Goal: Task Accomplishment & Management: Manage account settings

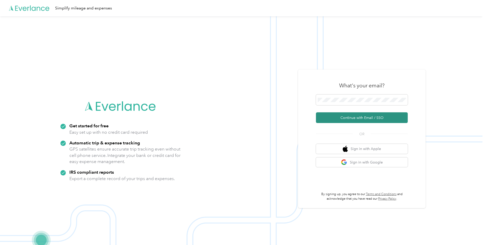
click at [356, 120] on button "Continue with Email / SSO" at bounding box center [362, 117] width 92 height 11
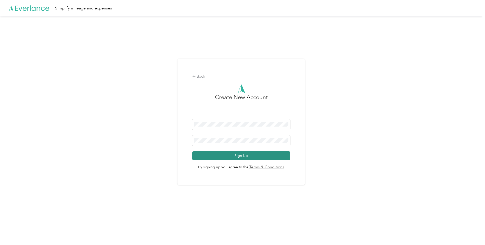
click at [241, 158] on button "Sign Up" at bounding box center [241, 155] width 98 height 9
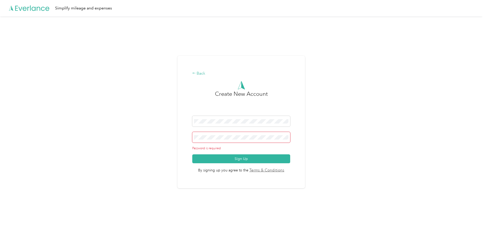
click at [196, 74] on icon at bounding box center [194, 73] width 4 height 4
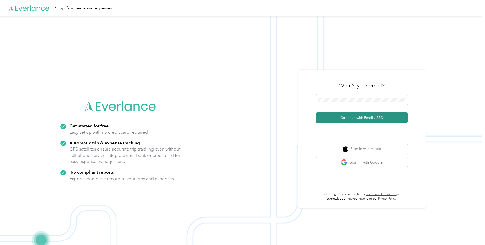
click at [362, 119] on button "Continue with Email / SSO" at bounding box center [362, 117] width 92 height 11
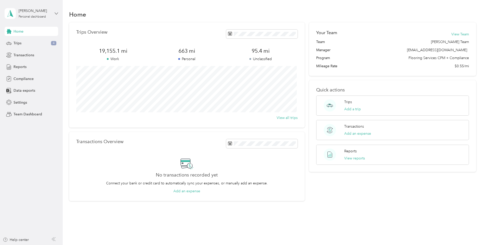
click at [58, 14] on icon at bounding box center [57, 14] width 4 height 4
click at [39, 43] on div "Team dashboard" at bounding box center [58, 41] width 100 height 9
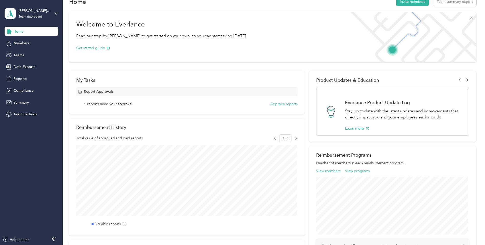
scroll to position [4, 0]
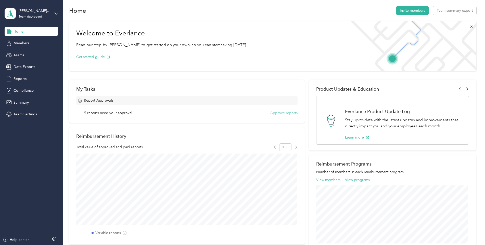
click at [277, 112] on button "Approve reports" at bounding box center [283, 112] width 27 height 5
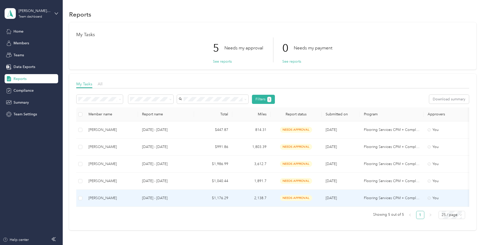
click at [226, 199] on td "$1,176.29" at bounding box center [213, 198] width 38 height 17
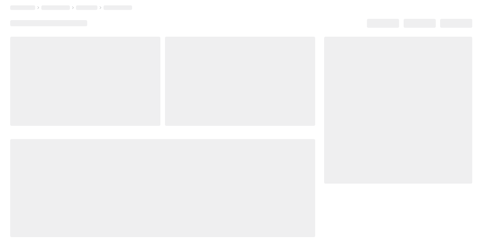
click at [226, 199] on div at bounding box center [162, 188] width 305 height 98
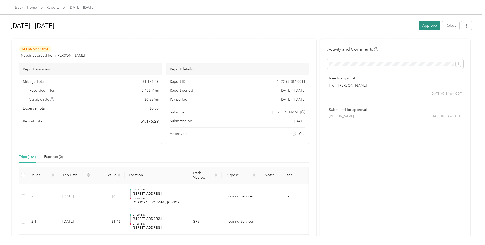
click at [427, 27] on button "Approve" at bounding box center [430, 25] width 22 height 9
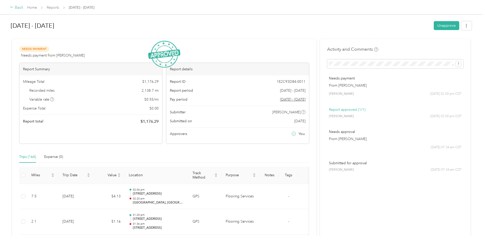
click at [11, 8] on icon at bounding box center [12, 7] width 4 height 4
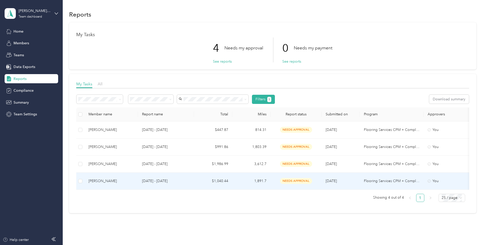
click at [292, 182] on span "needs approval" at bounding box center [296, 181] width 32 height 6
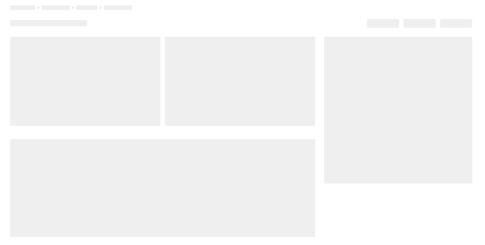
click at [292, 182] on div at bounding box center [162, 188] width 305 height 98
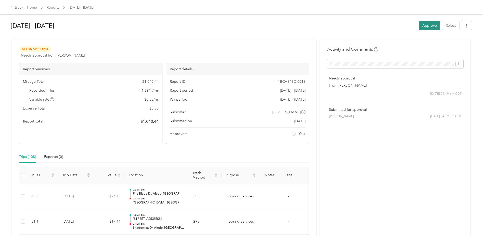
click at [429, 26] on button "Approve" at bounding box center [430, 25] width 22 height 9
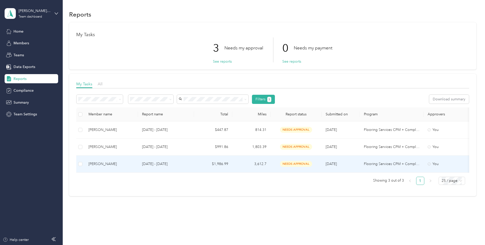
click at [289, 165] on span "needs approval" at bounding box center [296, 164] width 32 height 6
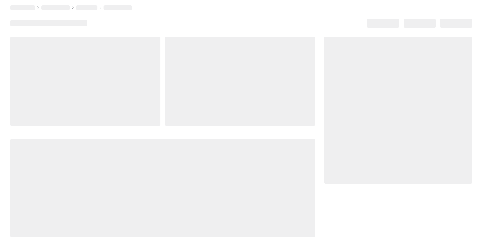
click at [289, 165] on div at bounding box center [162, 188] width 305 height 98
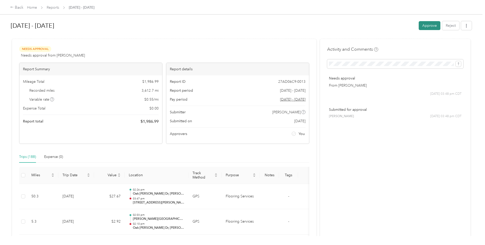
click at [431, 28] on button "Approve" at bounding box center [430, 25] width 22 height 9
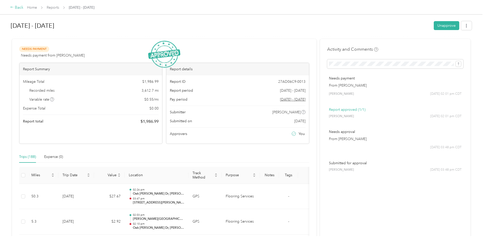
click at [11, 7] on icon at bounding box center [12, 7] width 4 height 4
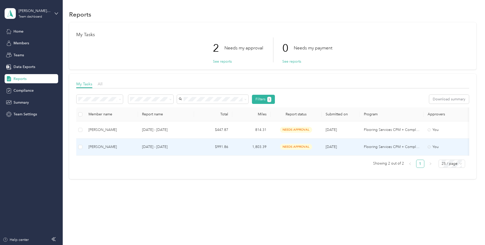
click at [295, 149] on span "needs approval" at bounding box center [296, 147] width 32 height 6
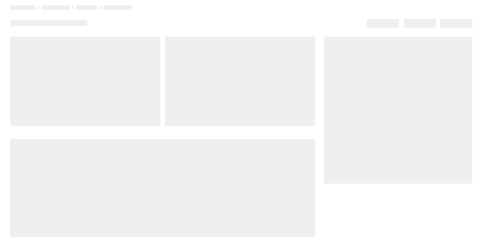
click at [295, 149] on div at bounding box center [162, 188] width 305 height 98
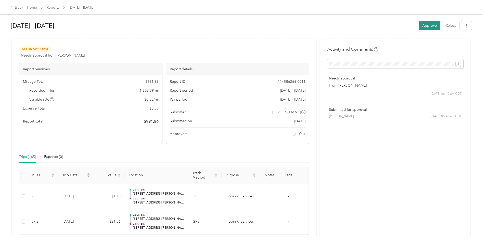
click at [420, 27] on button "Approve" at bounding box center [430, 25] width 22 height 9
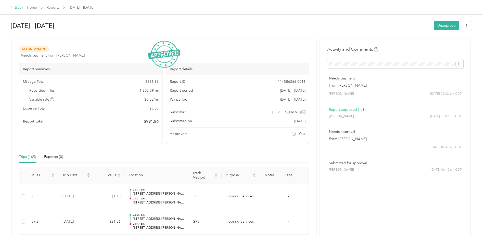
click at [19, 8] on div "Back" at bounding box center [16, 8] width 13 height 6
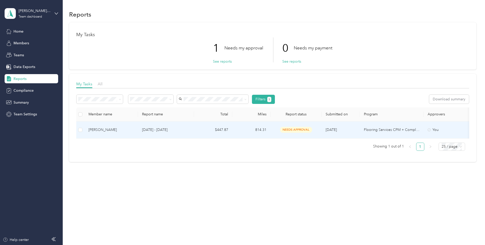
click at [262, 129] on td "814.31" at bounding box center [251, 130] width 38 height 17
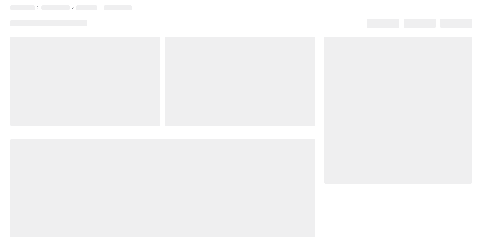
click at [262, 129] on div at bounding box center [162, 137] width 305 height 201
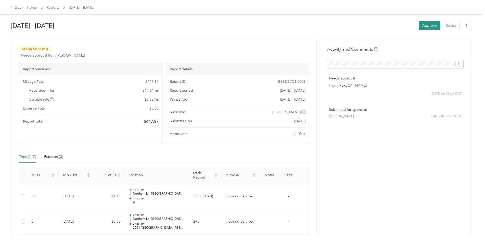
click at [426, 25] on button "Approve" at bounding box center [430, 25] width 22 height 9
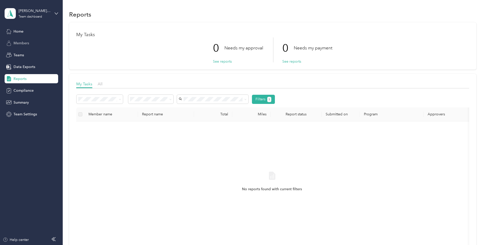
click at [24, 45] on span "Members" at bounding box center [22, 43] width 16 height 5
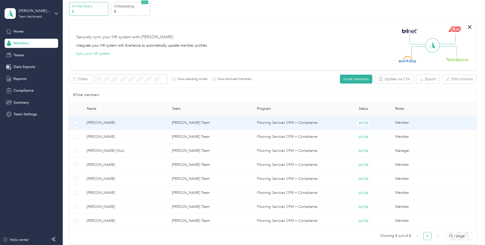
scroll to position [51, 0]
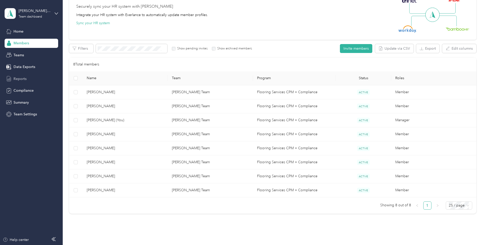
click at [18, 79] on span "Reports" at bounding box center [20, 78] width 13 height 5
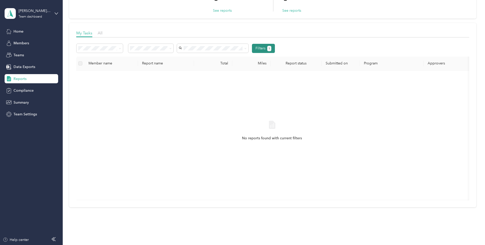
click at [261, 49] on button "Filters 1" at bounding box center [263, 48] width 23 height 9
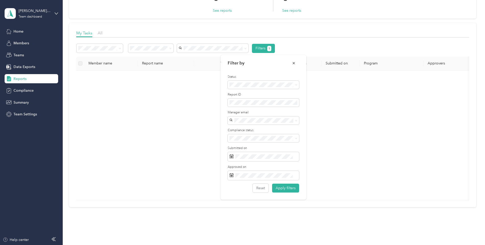
click at [343, 149] on div "No reports found with current filters" at bounding box center [271, 135] width 383 height 121
